Goal: Transaction & Acquisition: Purchase product/service

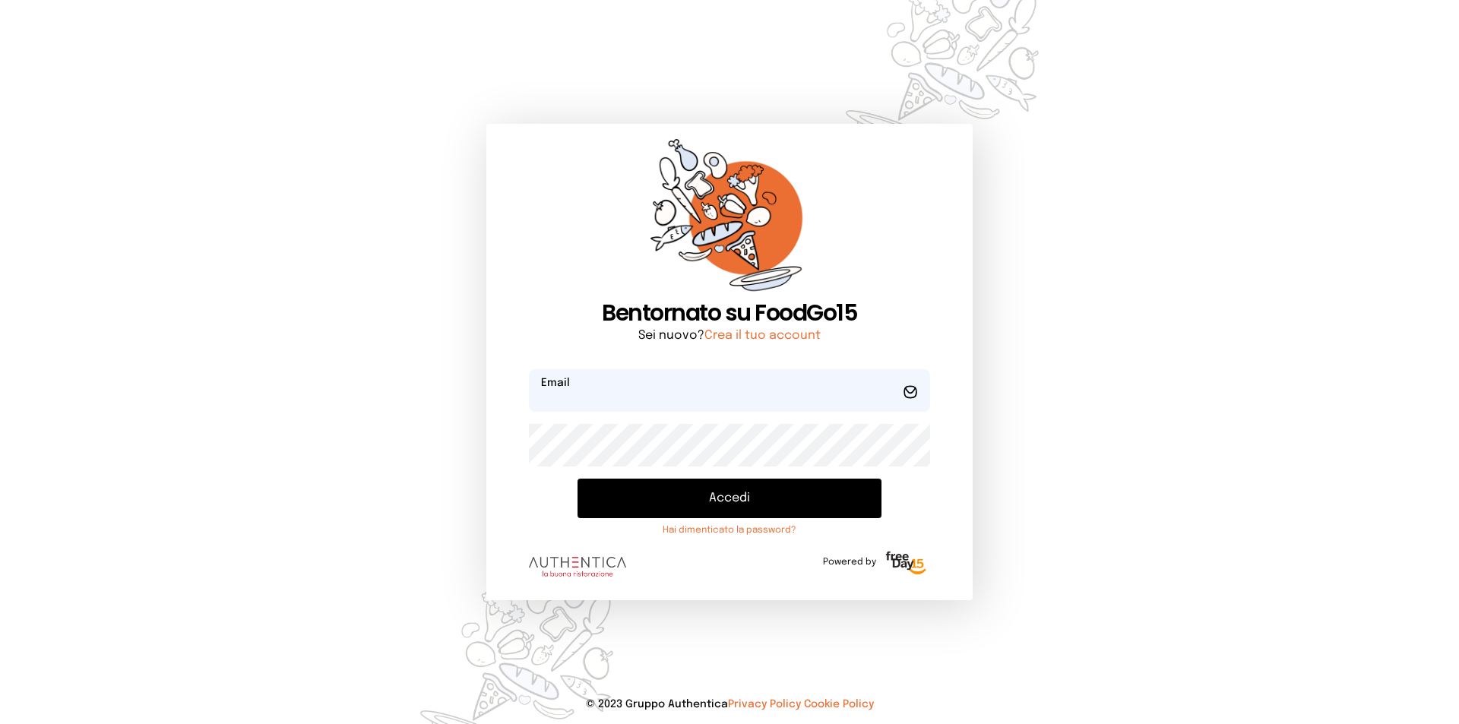
type input "**********"
click at [666, 495] on button "Accedi" at bounding box center [729, 499] width 304 height 40
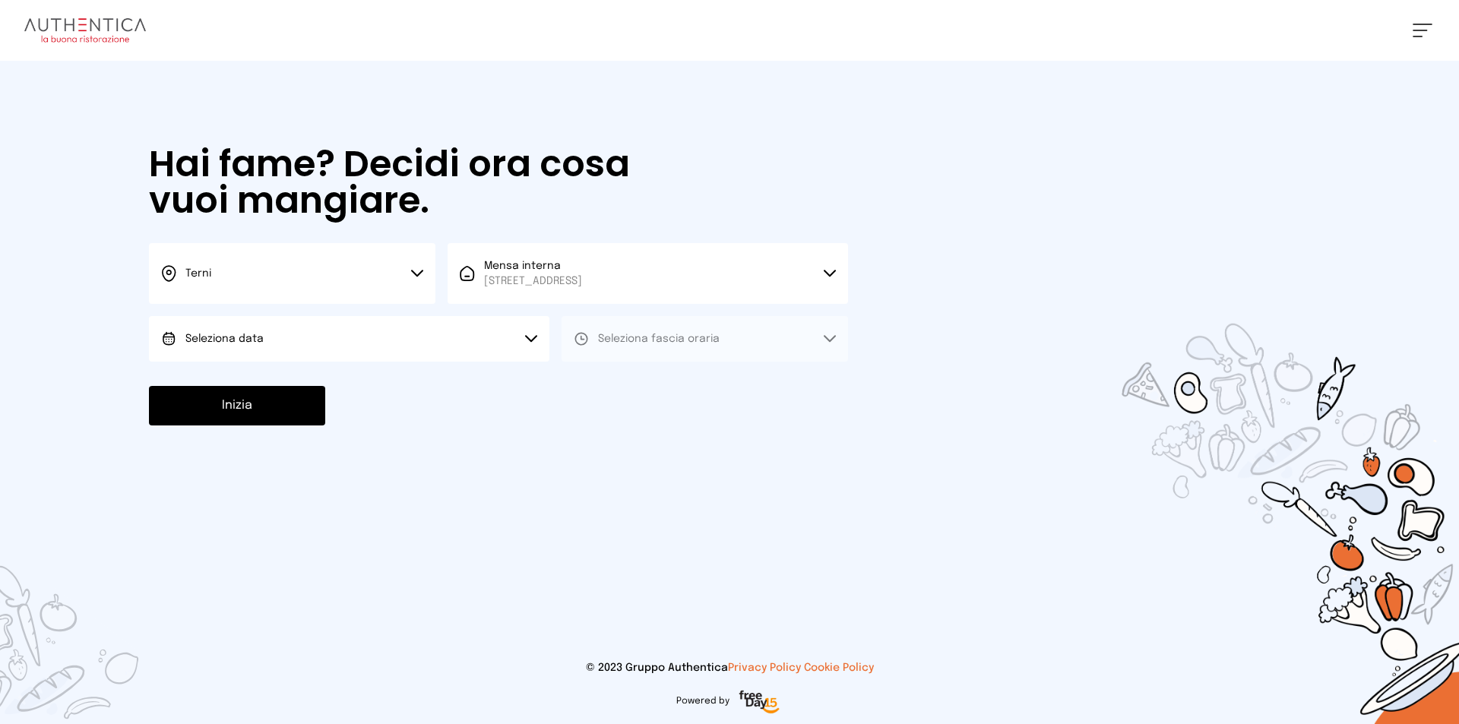
click at [381, 351] on button "Seleziona data" at bounding box center [349, 339] width 400 height 46
click at [378, 372] on li "[DATE], [DATE]" at bounding box center [349, 382] width 400 height 40
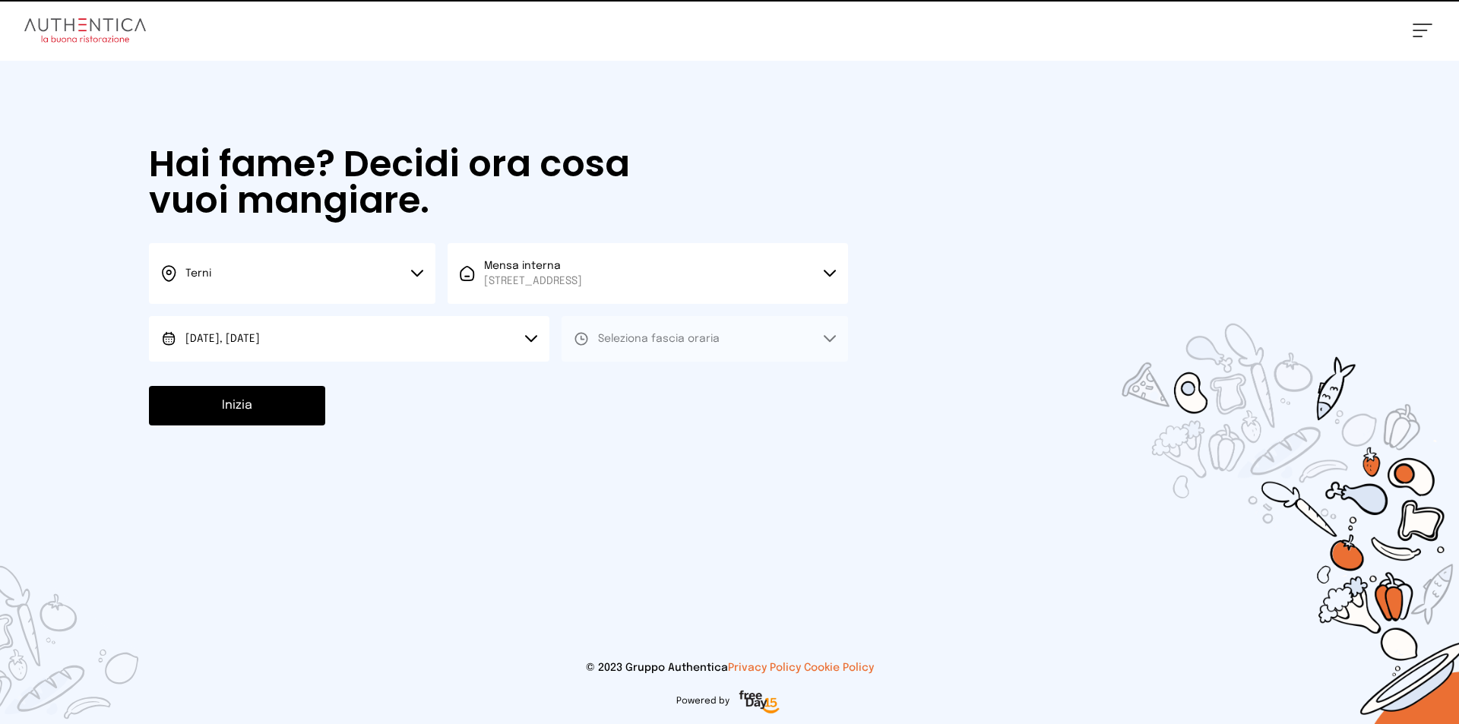
click at [606, 365] on div "Hai fame? Decidi ora cosa vuoi mangiare. Terni Scegli la città [GEOGRAPHIC_DATA…" at bounding box center [498, 286] width 729 height 450
click at [608, 362] on div "Hai fame? Decidi ora cosa vuoi mangiare. Terni Scegli la città [GEOGRAPHIC_DATA…" at bounding box center [498, 286] width 729 height 450
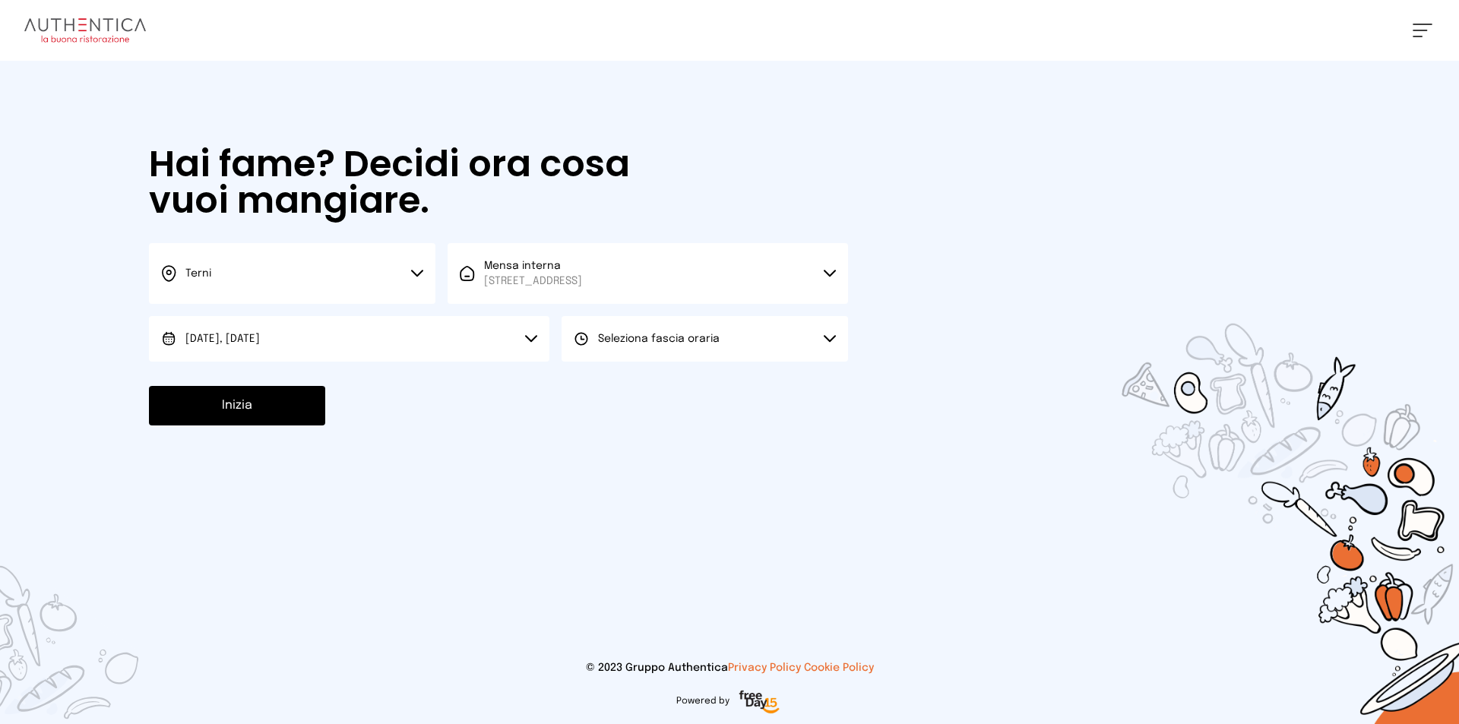
click at [611, 354] on button "Seleziona fascia oraria" at bounding box center [705, 339] width 286 height 46
click at [592, 375] on div "Pranzo" at bounding box center [604, 381] width 61 height 15
click at [263, 398] on button "Inizia" at bounding box center [237, 406] width 176 height 40
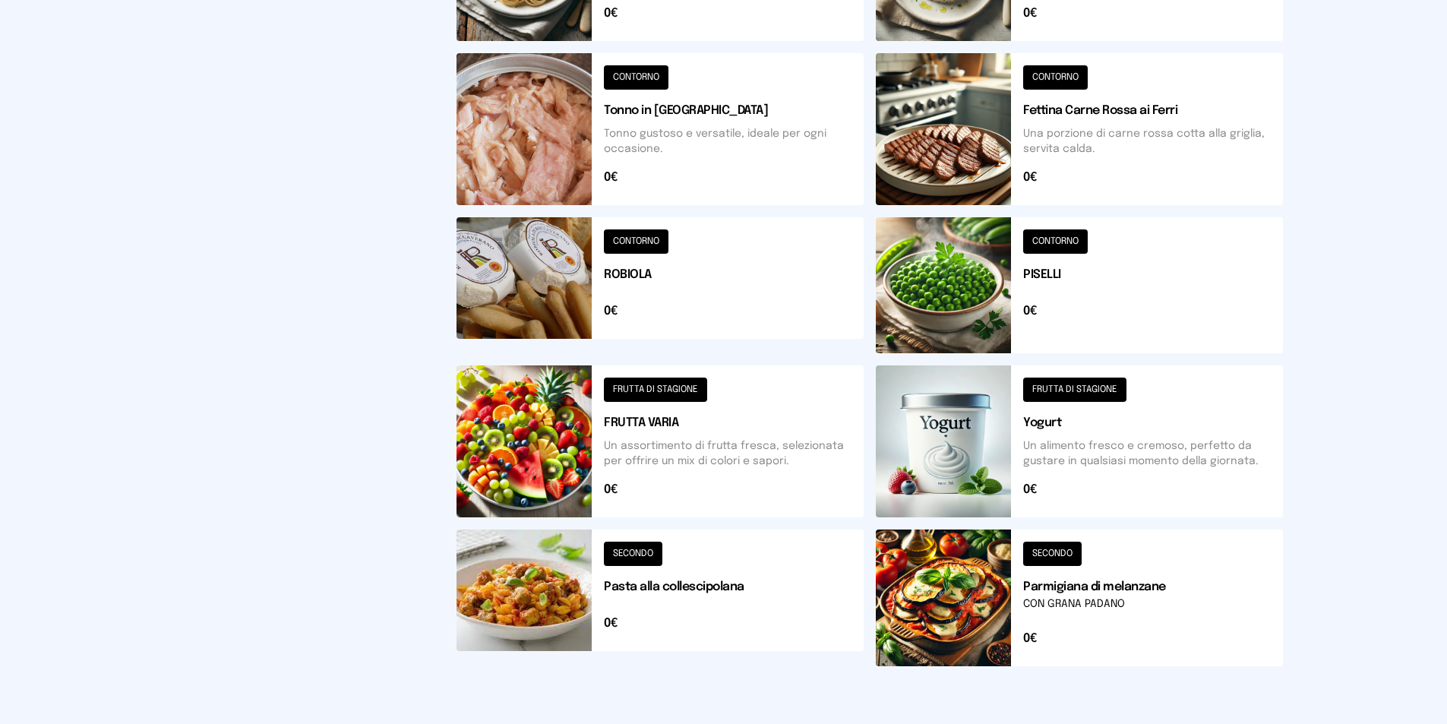
scroll to position [199, 0]
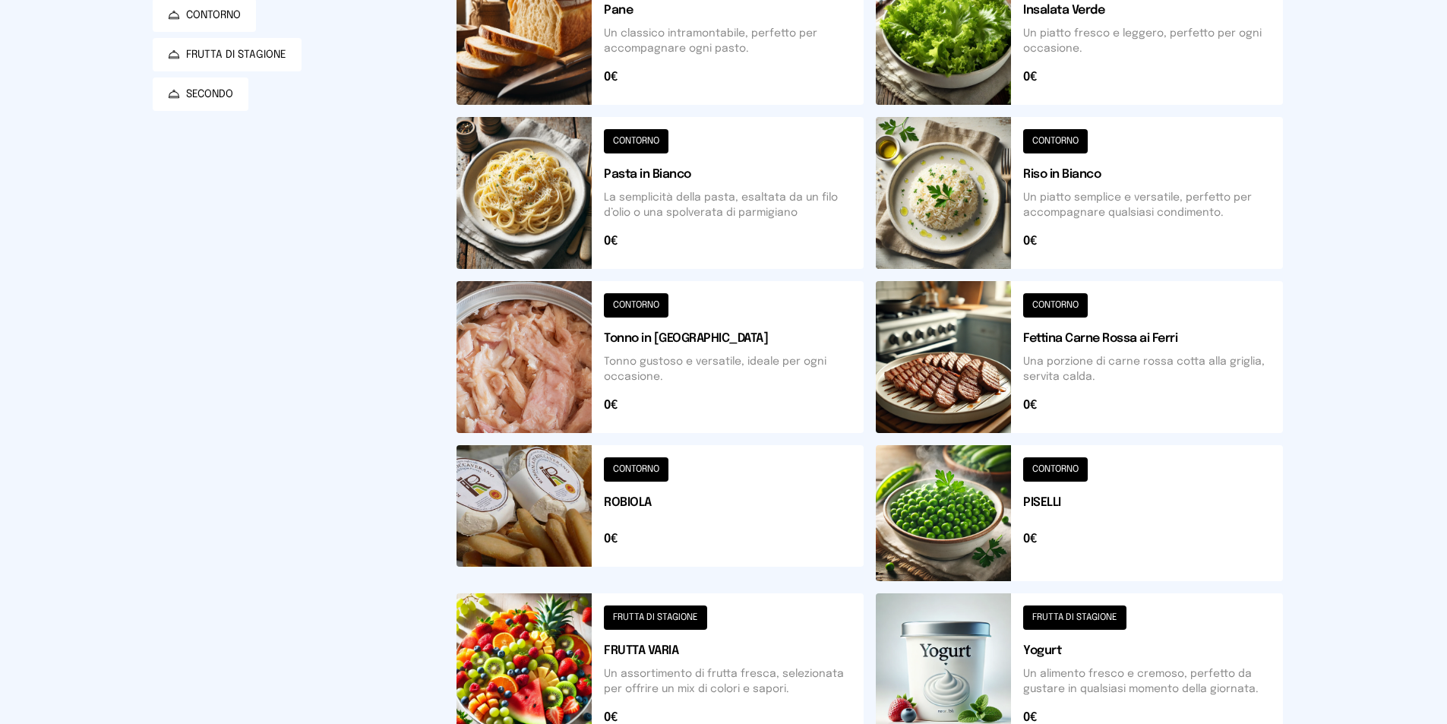
click at [982, 156] on button at bounding box center [1079, 193] width 407 height 152
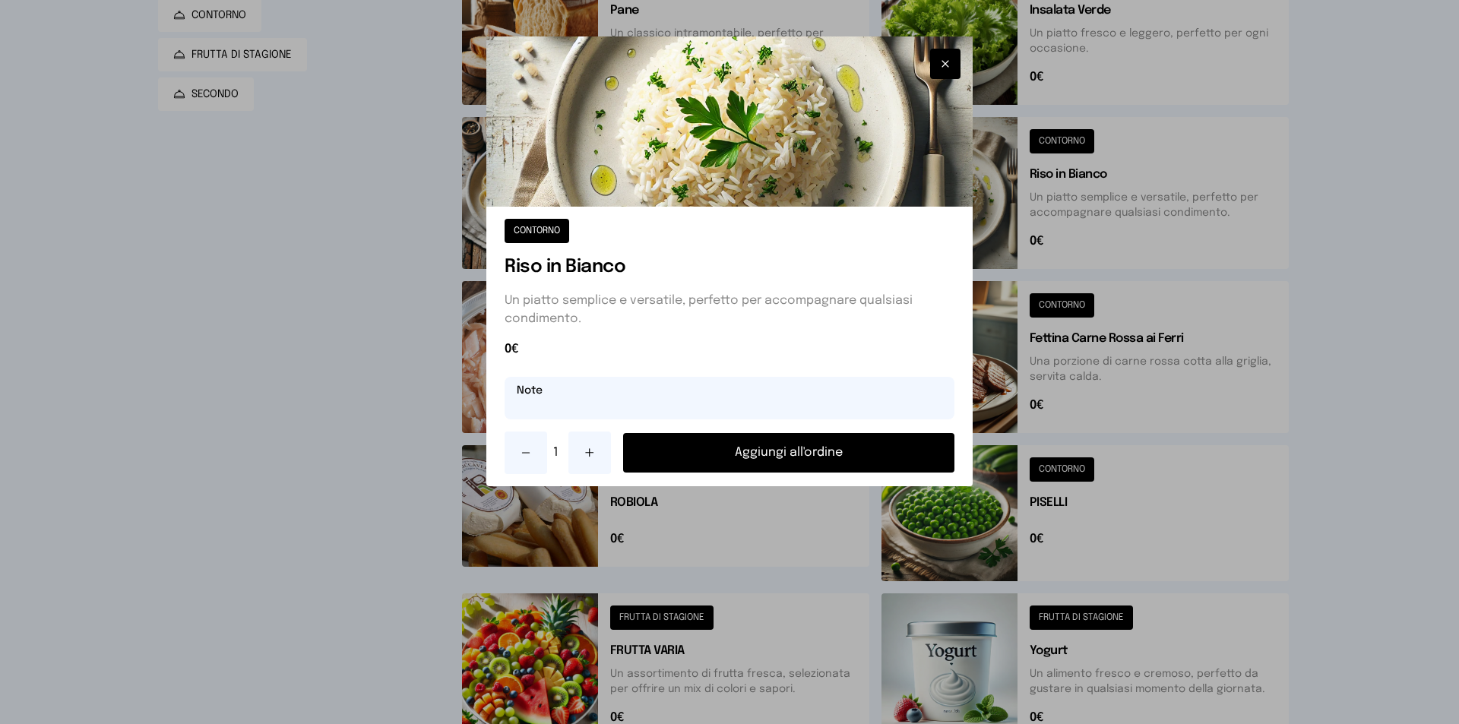
click at [754, 406] on input "text" at bounding box center [730, 398] width 450 height 43
type input "*****"
click at [777, 457] on button "Aggiungi all'ordine" at bounding box center [788, 453] width 331 height 40
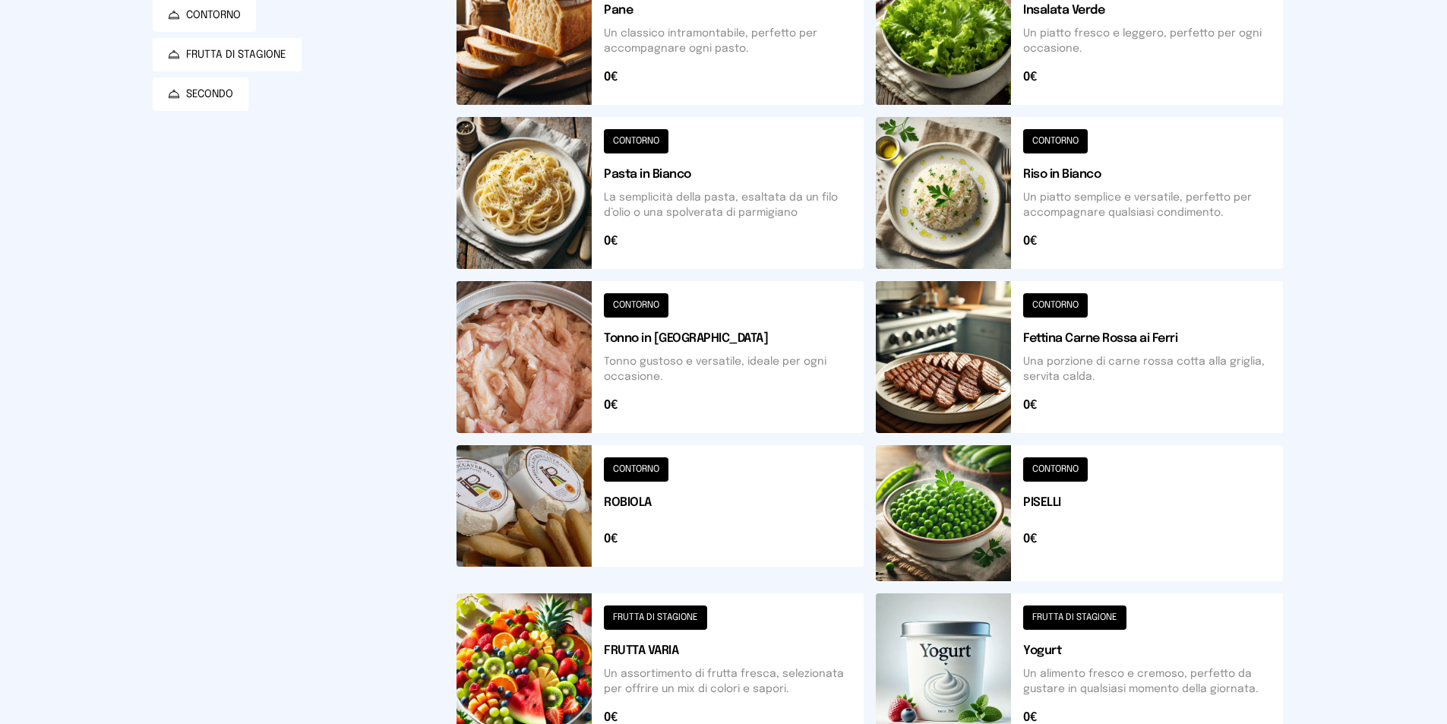
click at [1042, 553] on button at bounding box center [1079, 513] width 407 height 136
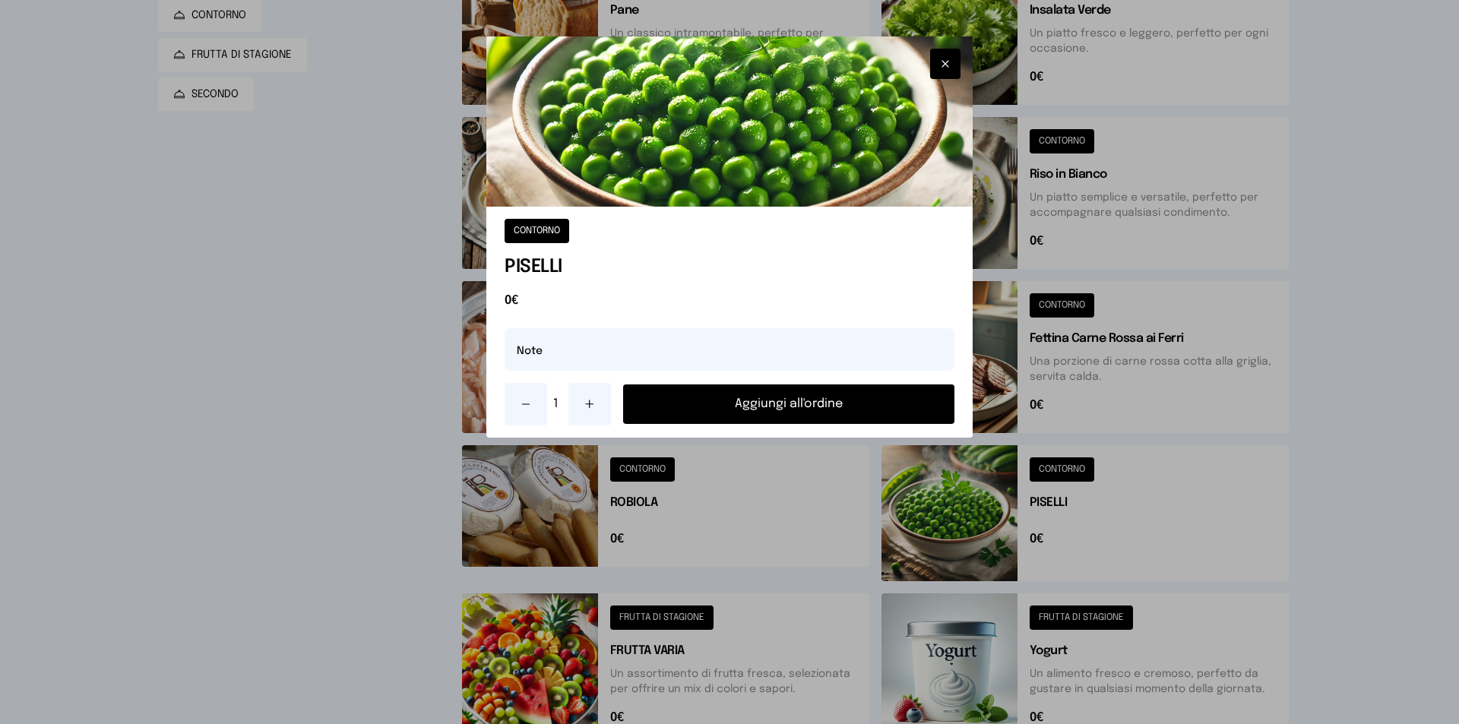
click at [767, 400] on button "Aggiungi all'ordine" at bounding box center [788, 404] width 331 height 40
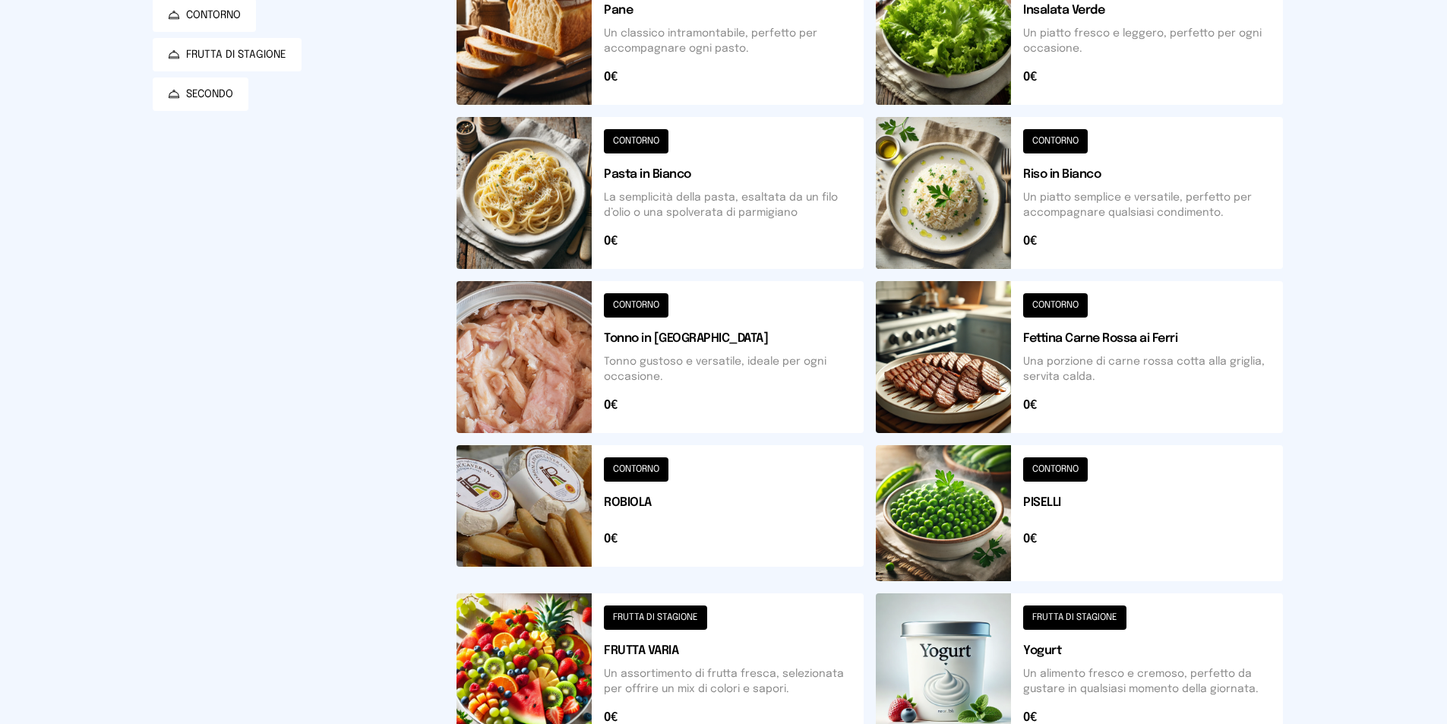
click at [723, 517] on button at bounding box center [660, 513] width 407 height 136
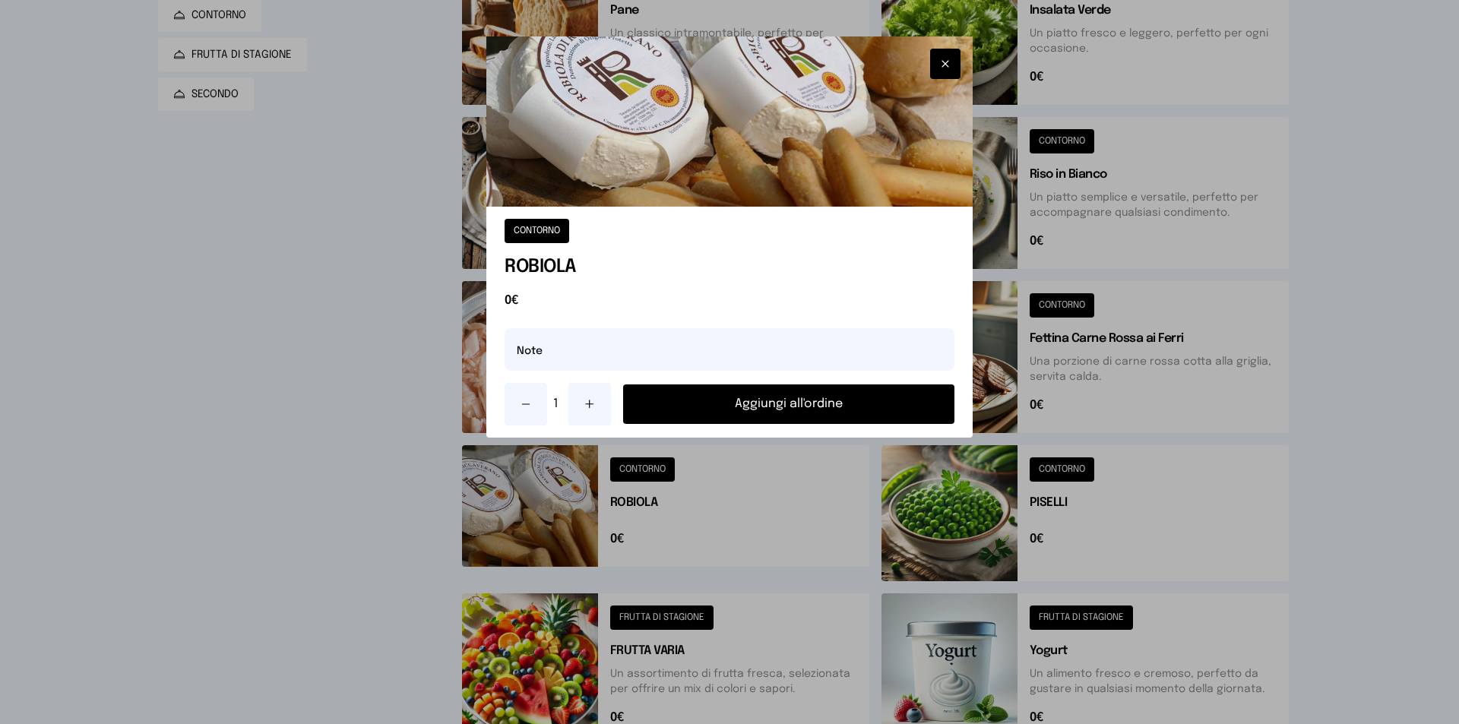
click at [741, 403] on button "Aggiungi all'ordine" at bounding box center [788, 404] width 331 height 40
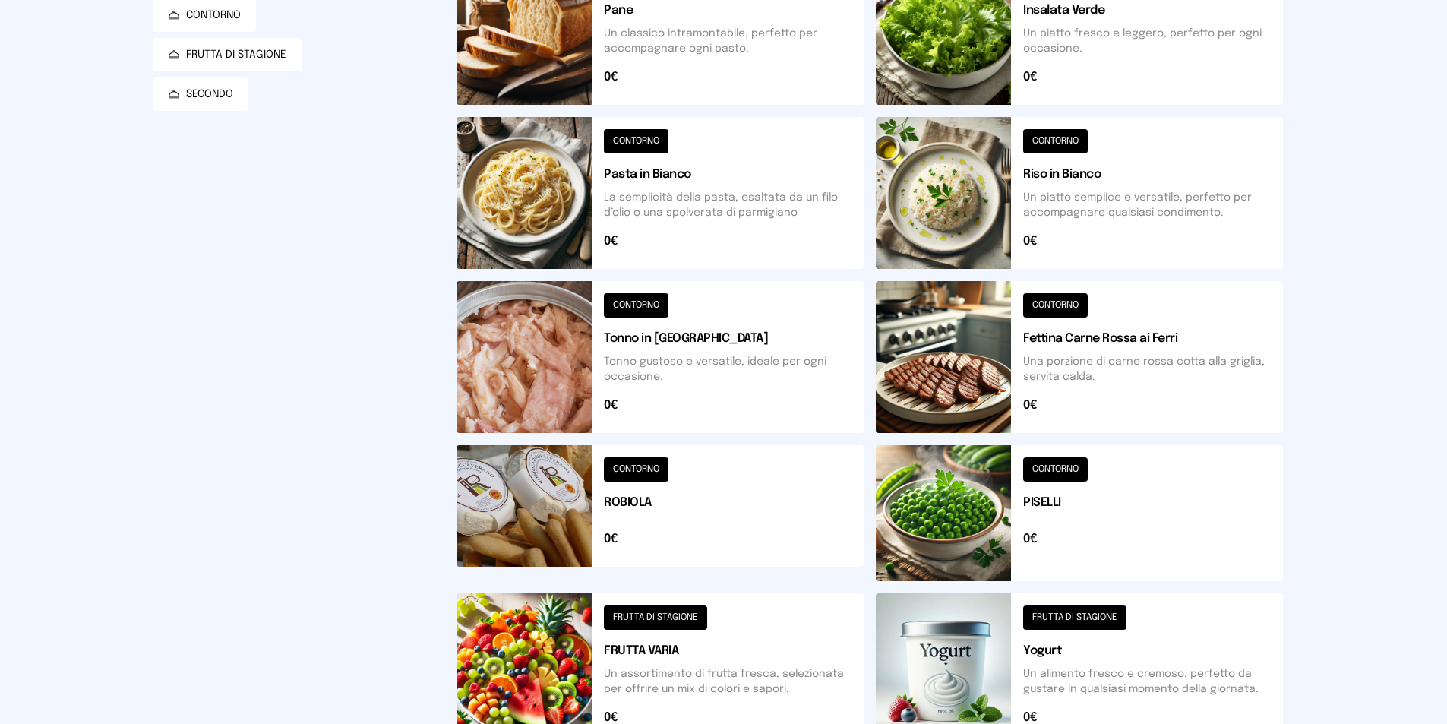
click at [691, 652] on button at bounding box center [660, 669] width 407 height 152
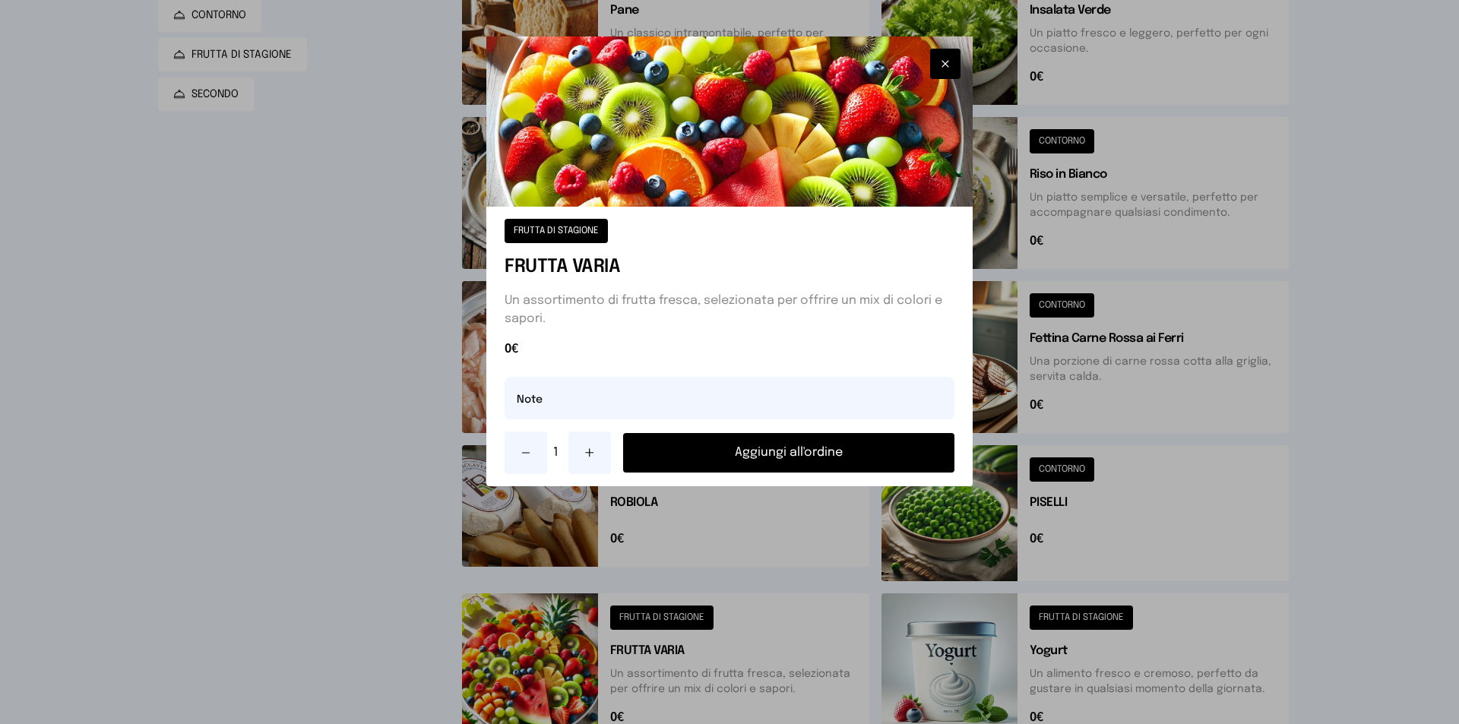
click at [584, 447] on icon at bounding box center [590, 453] width 12 height 12
click at [647, 451] on button "Aggiungi all'ordine" at bounding box center [788, 453] width 331 height 40
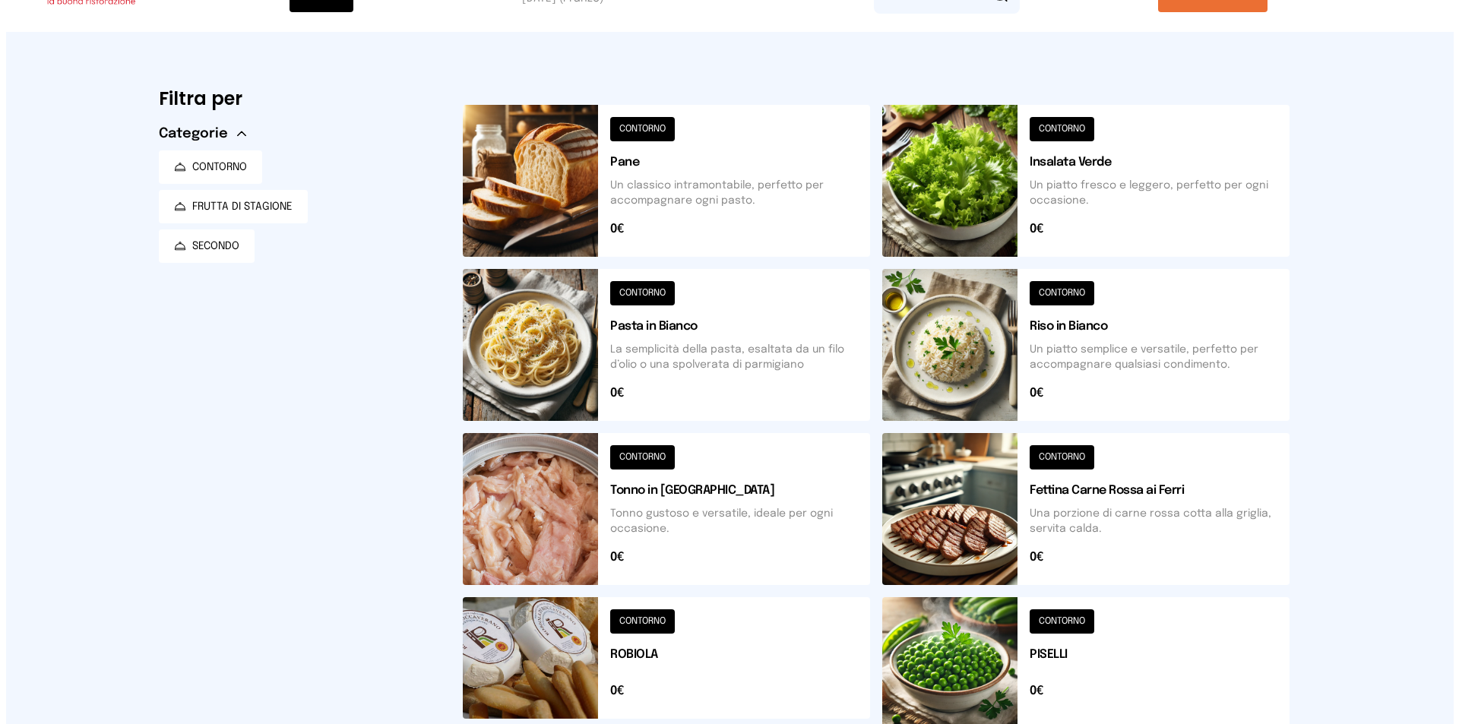
scroll to position [0, 0]
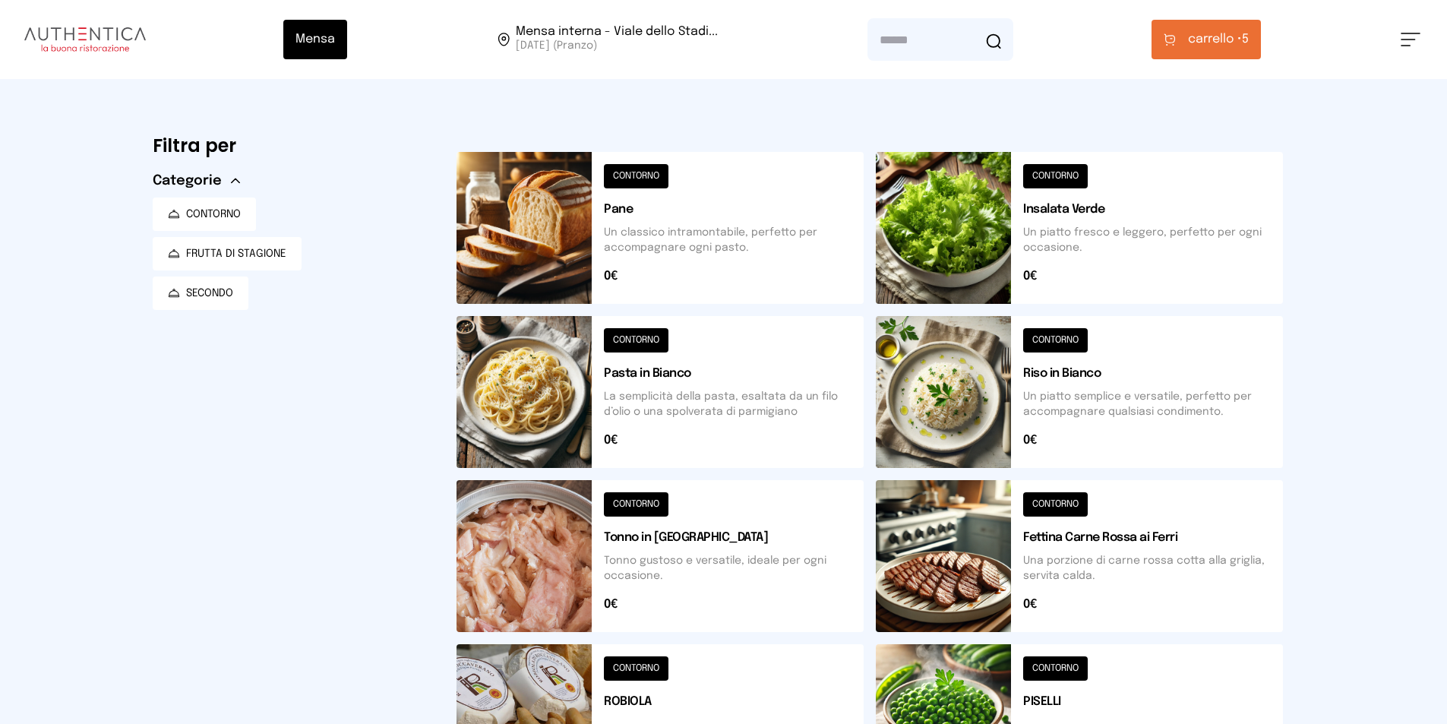
click at [1230, 31] on span "carrello •" at bounding box center [1215, 39] width 54 height 18
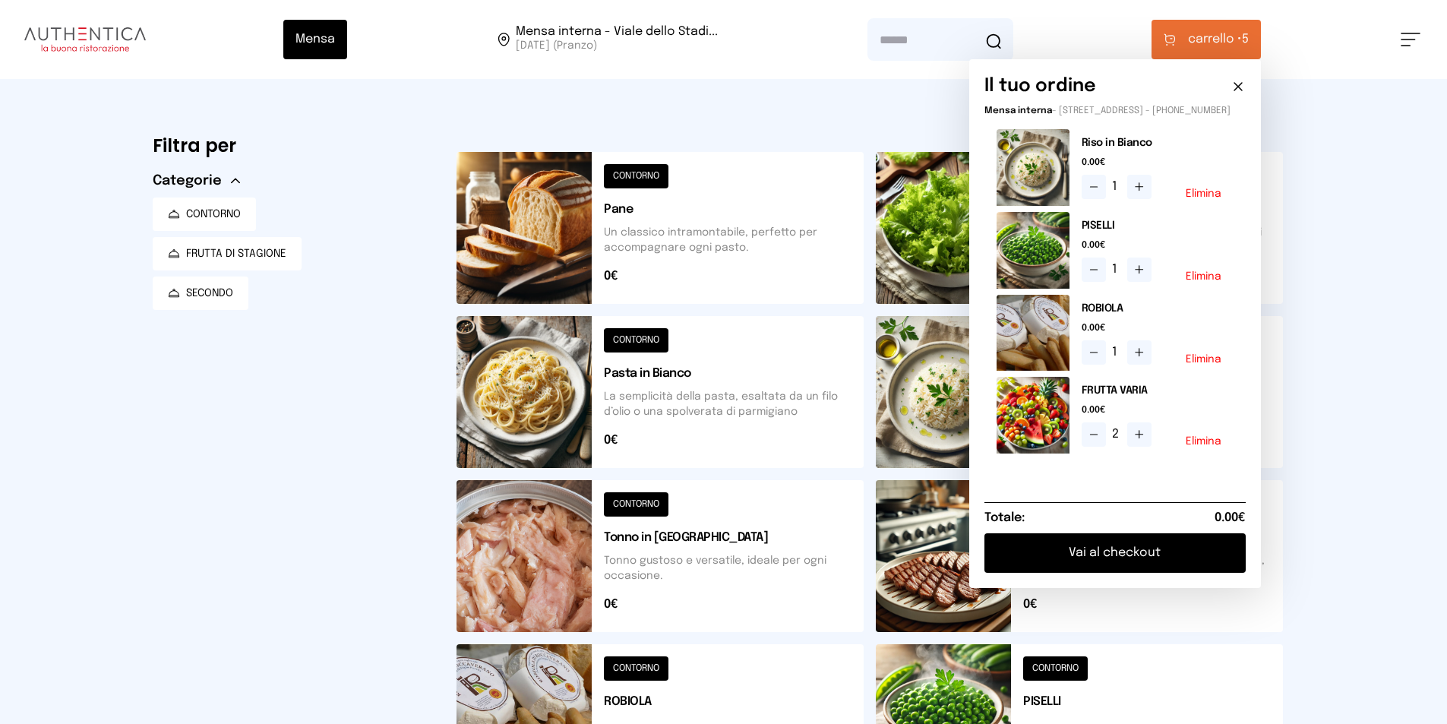
click at [1157, 559] on button "Vai al checkout" at bounding box center [1115, 553] width 261 height 40
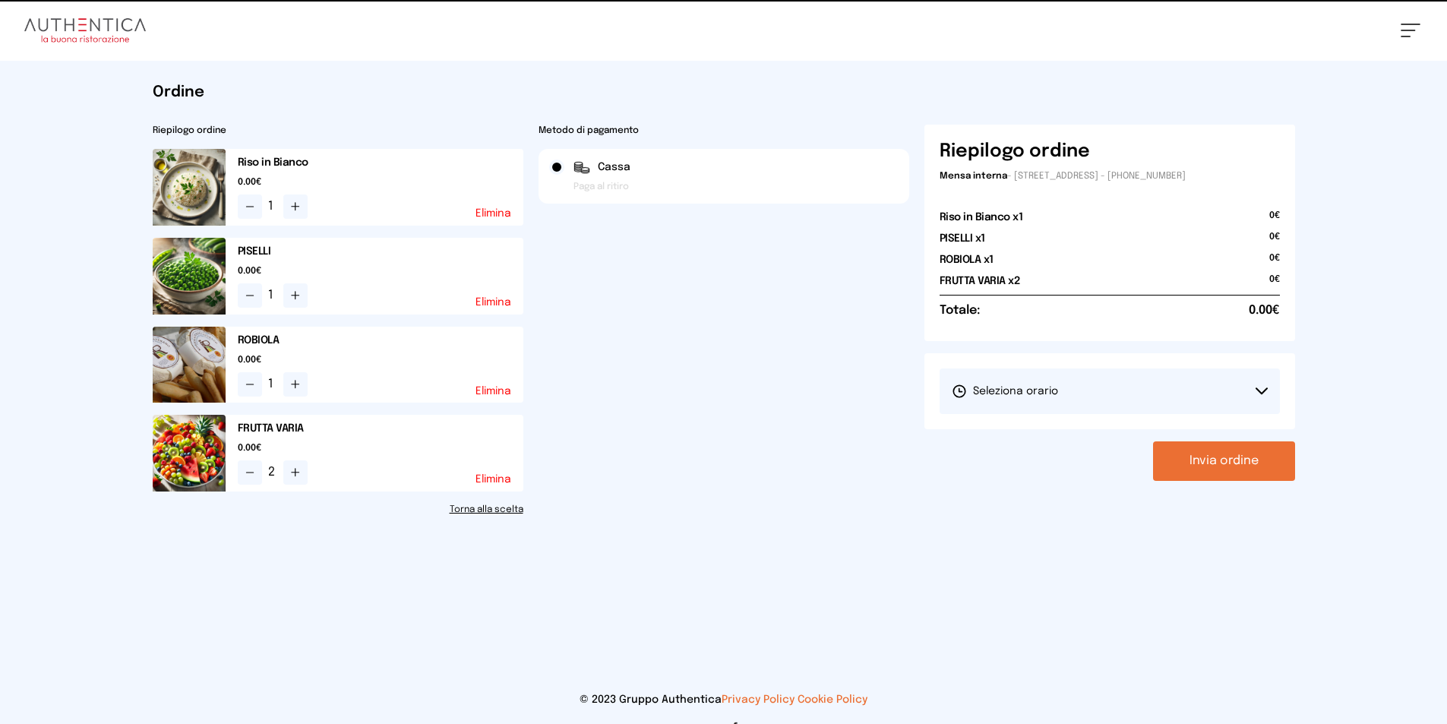
click at [1175, 392] on button "Seleziona orario" at bounding box center [1110, 392] width 340 height 46
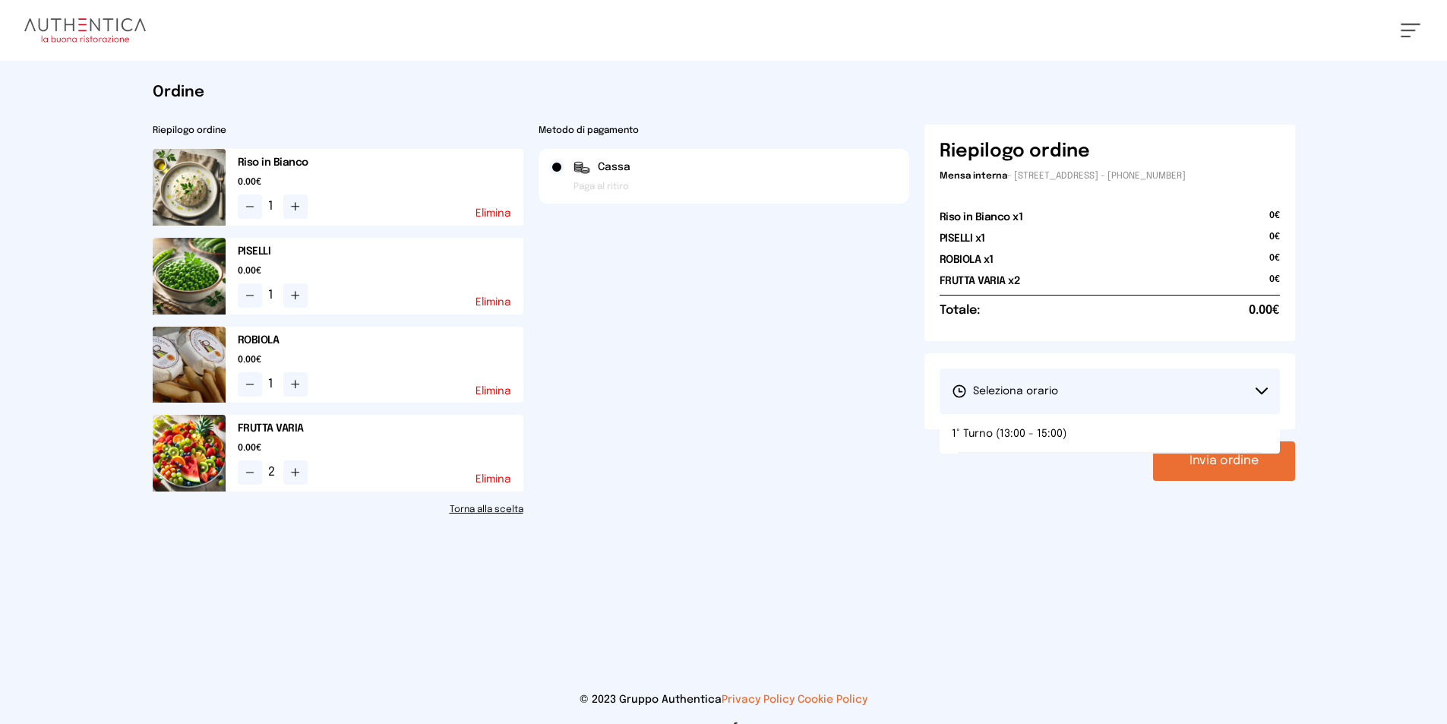
click at [1147, 405] on button "Seleziona orario" at bounding box center [1110, 392] width 340 height 46
click at [1166, 407] on button "Seleziona orario" at bounding box center [1110, 392] width 340 height 46
click at [1164, 429] on li "1° Turno (13:00 - 15:00)" at bounding box center [1110, 434] width 340 height 40
click at [1252, 475] on button "Invia ordine" at bounding box center [1224, 461] width 142 height 40
